Goal: Task Accomplishment & Management: Complete application form

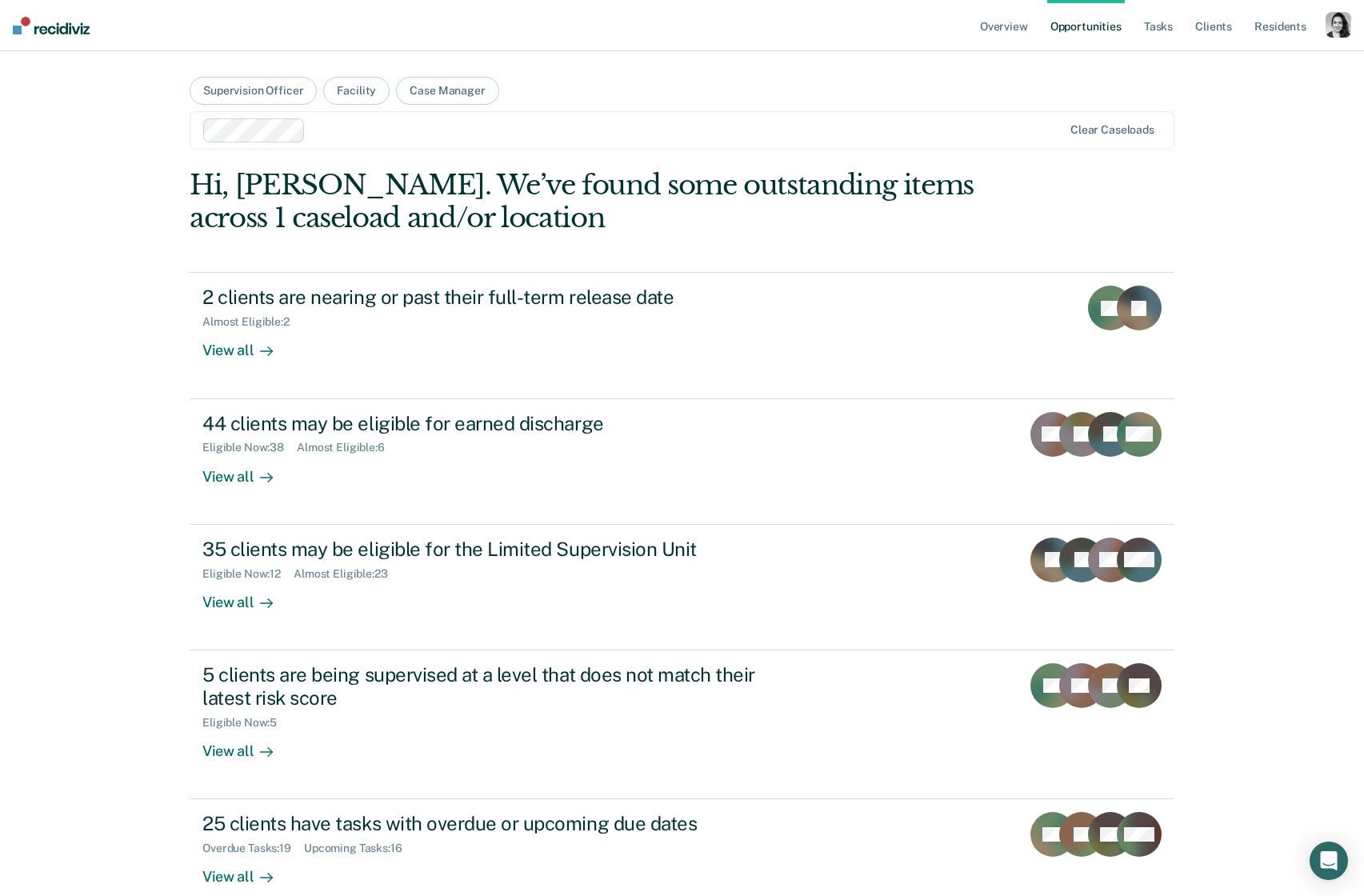
click at [1351, 33] on div "button" at bounding box center [1339, 25] width 26 height 26
click at [1228, 61] on link "Profile" at bounding box center [1271, 65] width 136 height 14
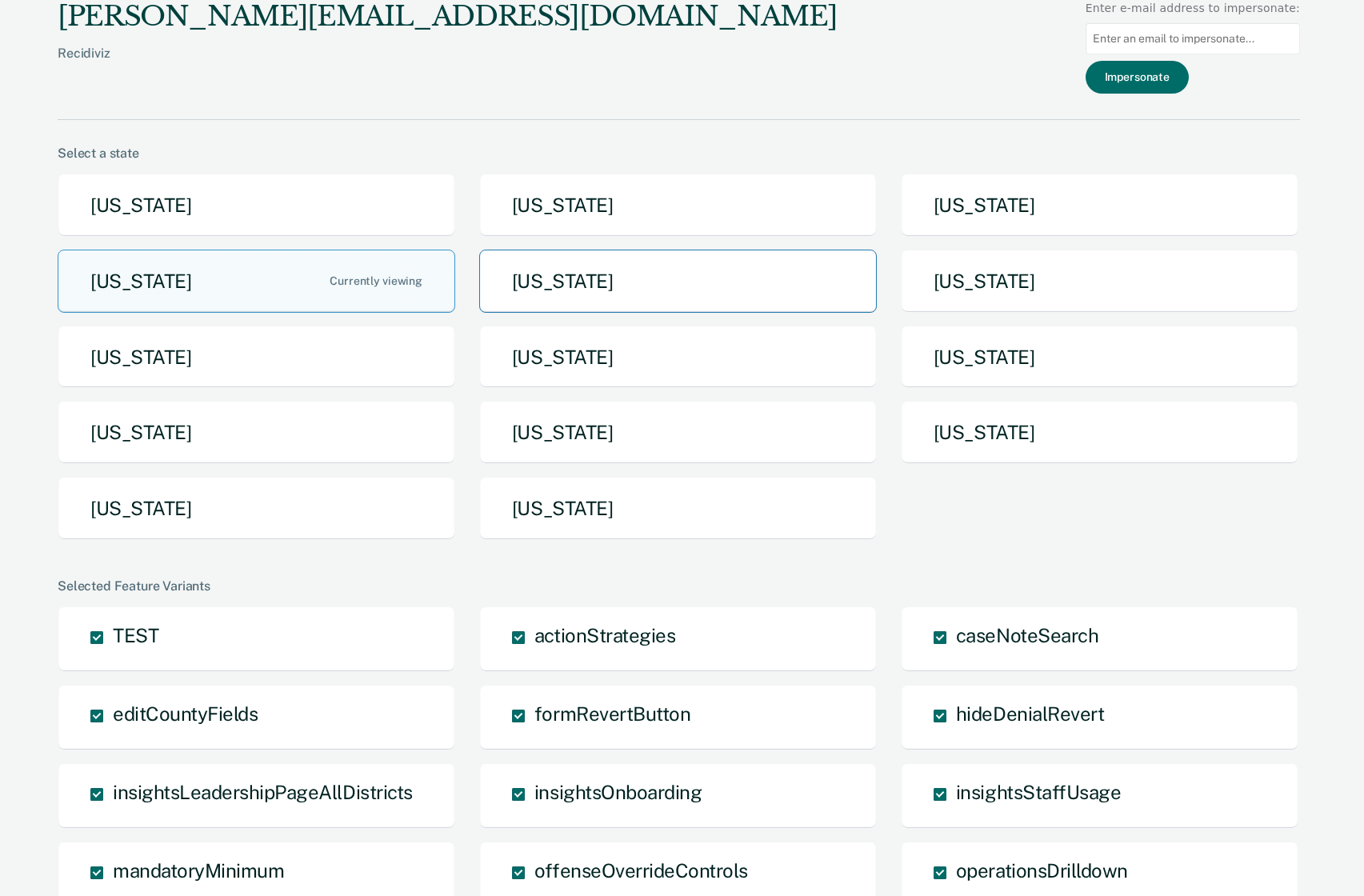
click at [709, 266] on button "[US_STATE]" at bounding box center [678, 281] width 398 height 63
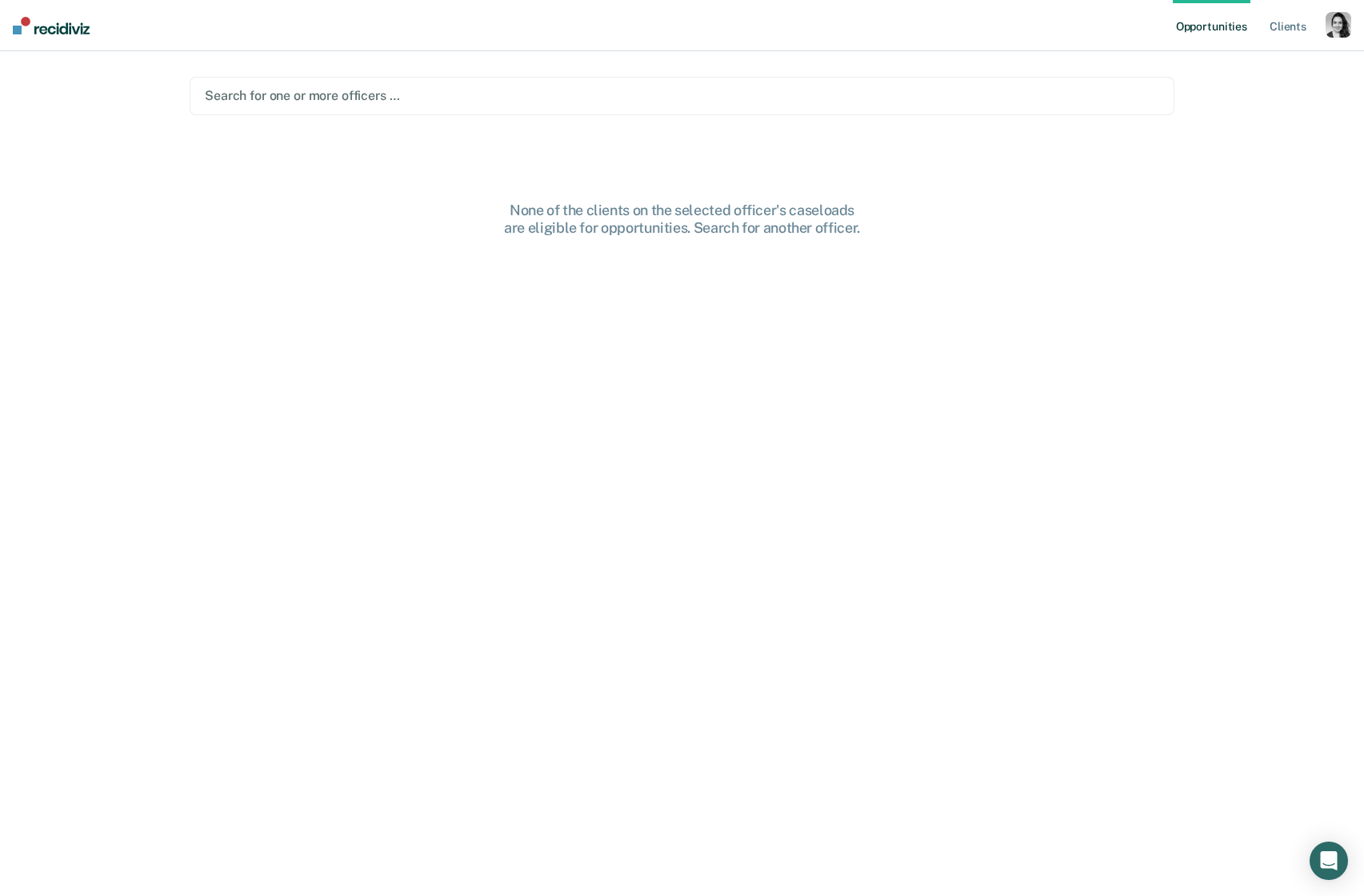
click at [1341, 28] on div "button" at bounding box center [1339, 25] width 26 height 26
drag, startPoint x: 1341, startPoint y: 28, endPoint x: 630, endPoint y: 115, distance: 716.3
click at [1341, 28] on div "button" at bounding box center [1339, 25] width 26 height 26
click at [531, 133] on main "Search for one or more officers … None of the clients on the selected officer's…" at bounding box center [682, 454] width 1024 height 807
click at [518, 99] on div at bounding box center [682, 95] width 955 height 18
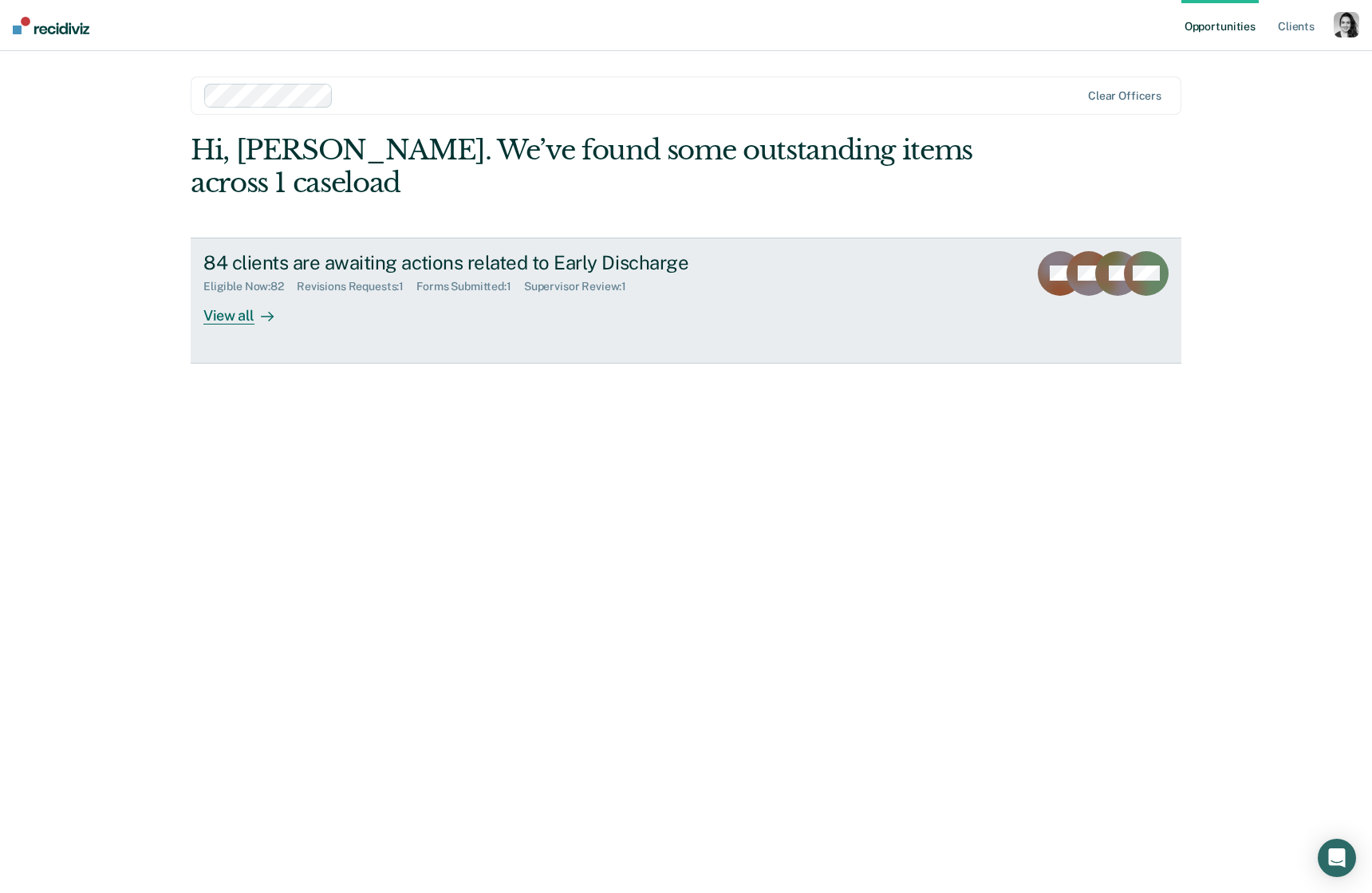
click at [594, 293] on div "Supervisor Review : 1" at bounding box center [581, 287] width 115 height 14
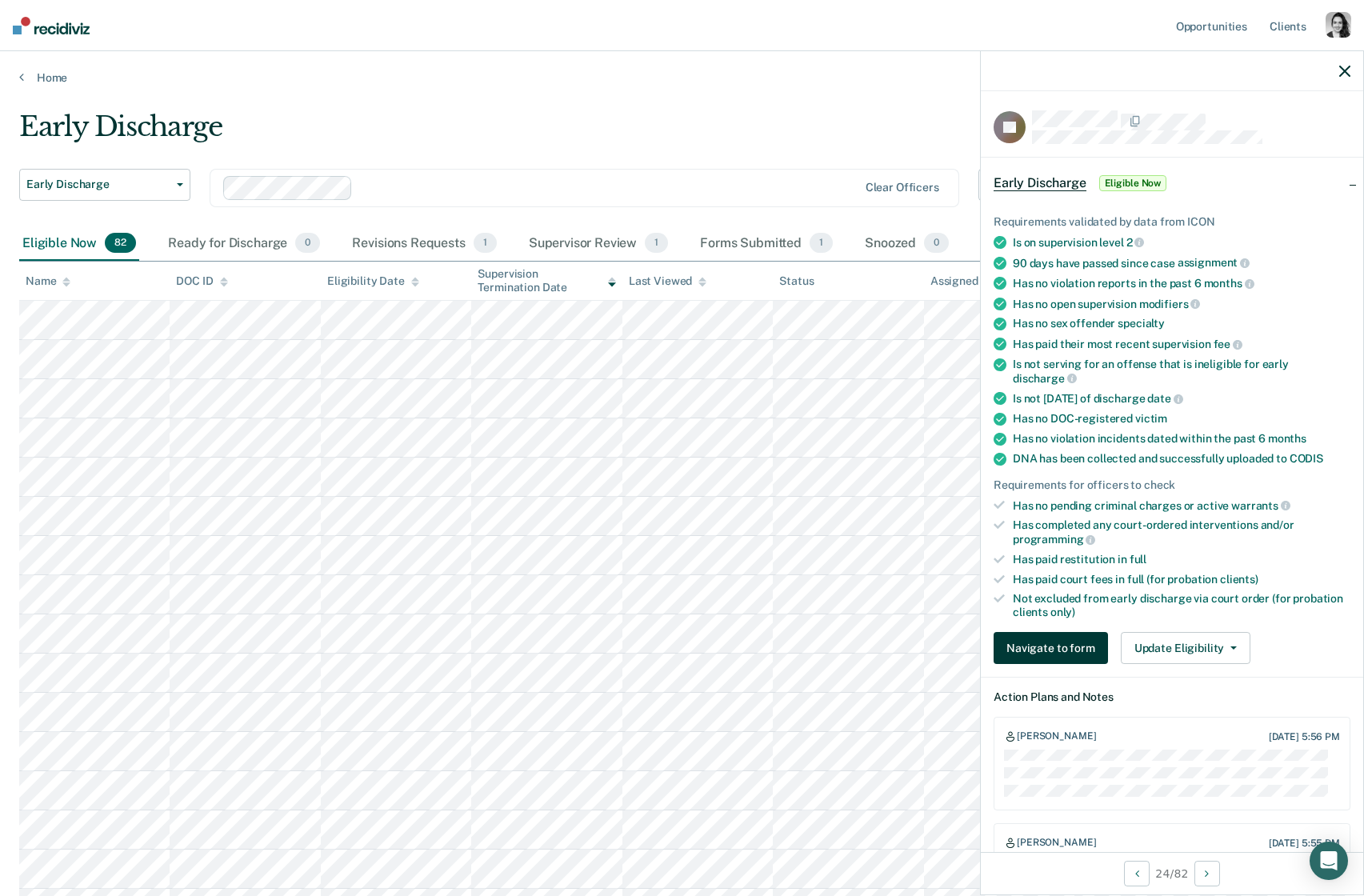
click at [1031, 647] on button "Navigate to form" at bounding box center [1050, 647] width 114 height 32
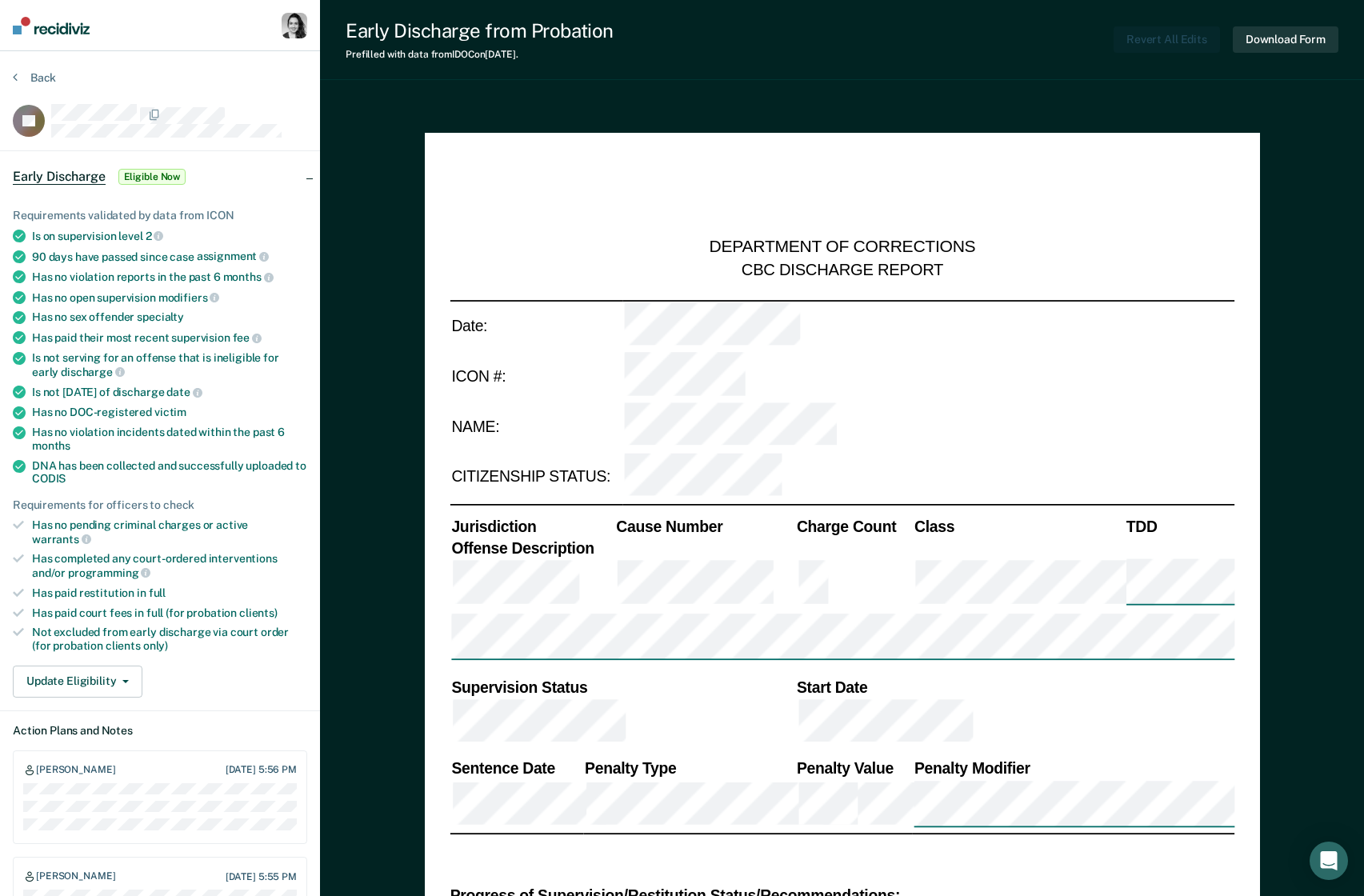
type textarea "x"
click at [54, 77] on button "Back" at bounding box center [34, 77] width 43 height 15
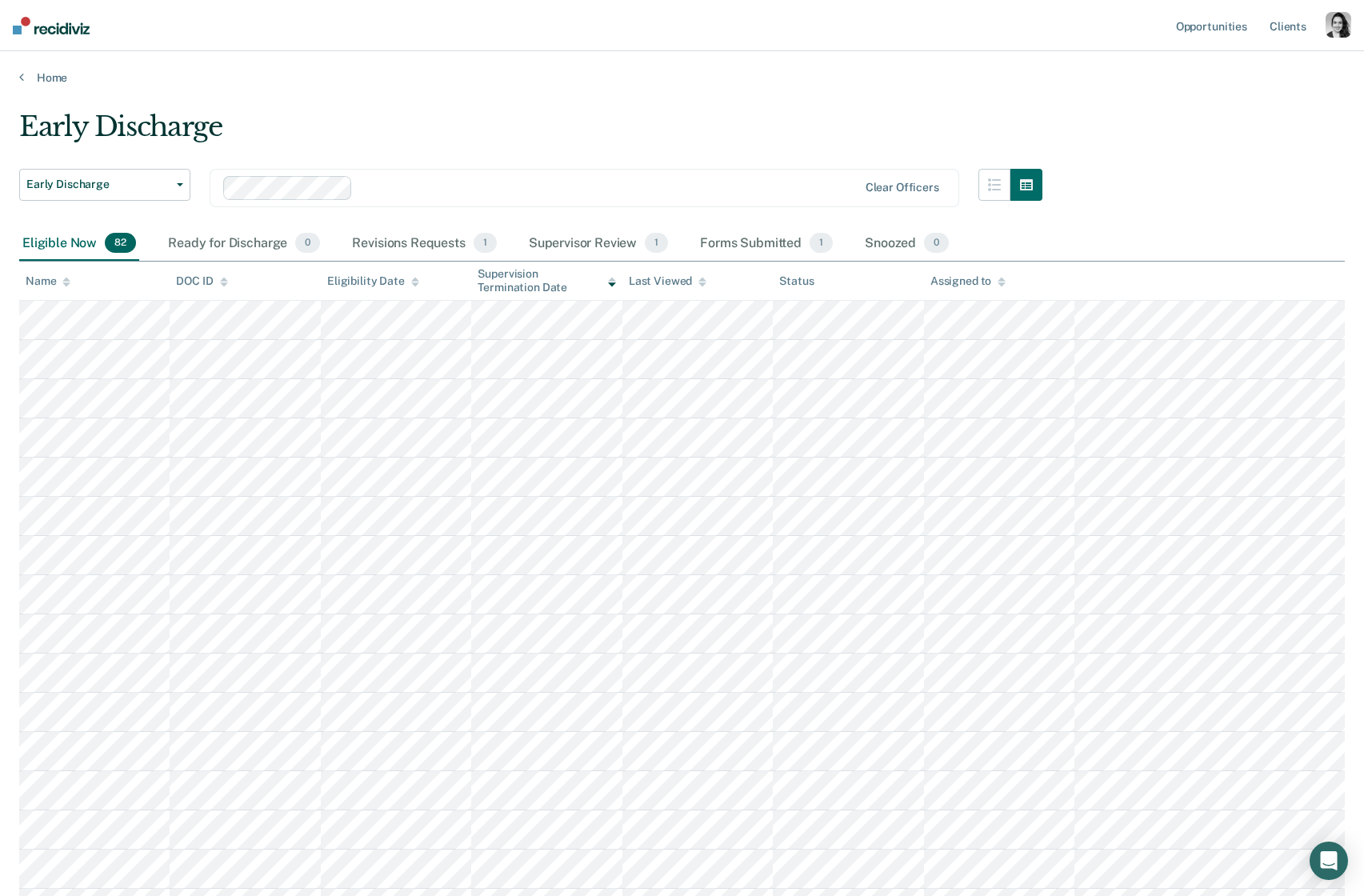
click at [1331, 26] on div "button" at bounding box center [1339, 25] width 26 height 26
click at [1237, 81] on link "How it works" at bounding box center [1274, 85] width 129 height 14
click at [475, 138] on div "Early Discharge" at bounding box center [531, 133] width 1024 height 45
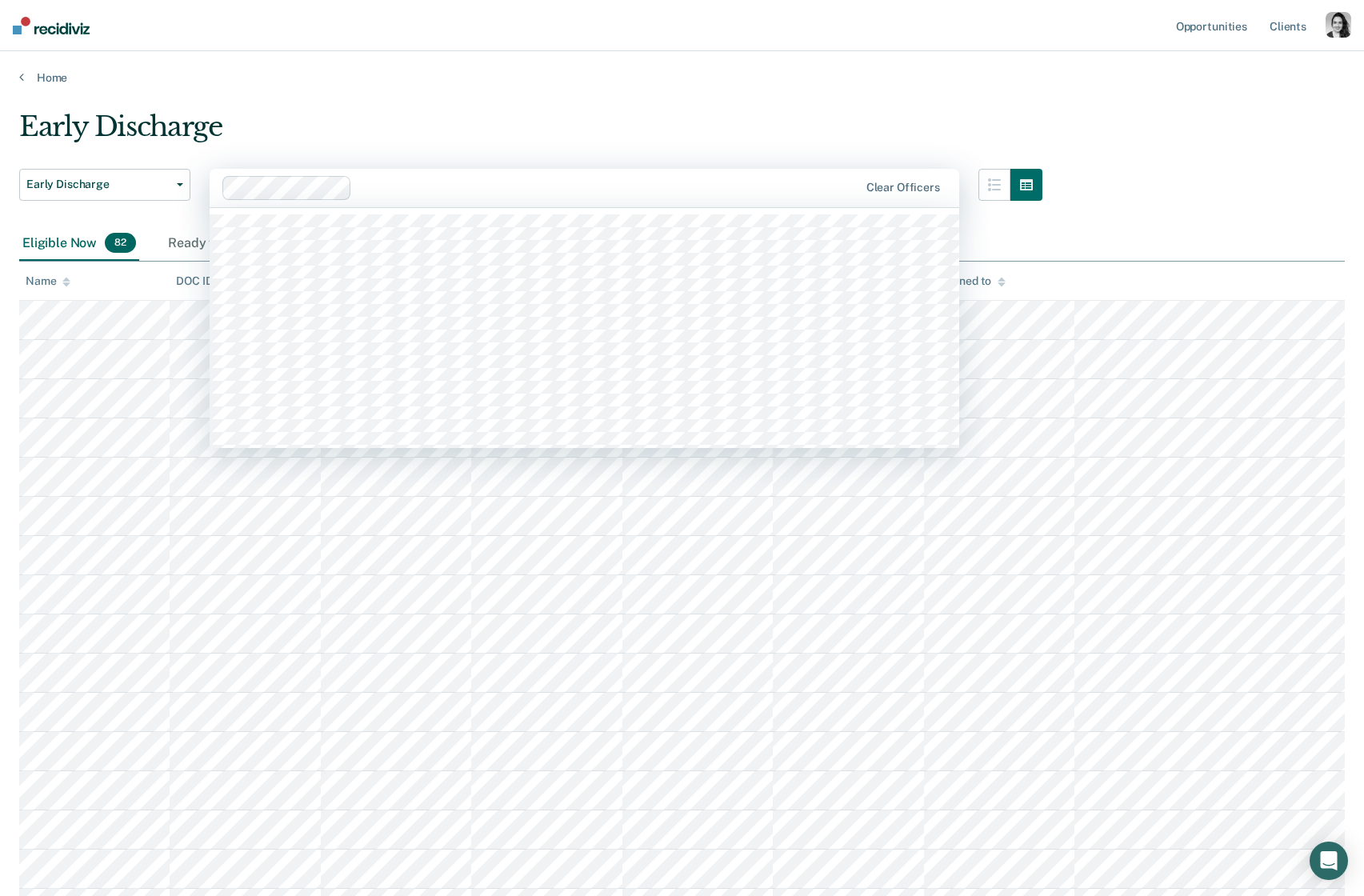
click at [905, 195] on div "Clear officers" at bounding box center [585, 188] width 750 height 39
